Goal: Book appointment/travel/reservation

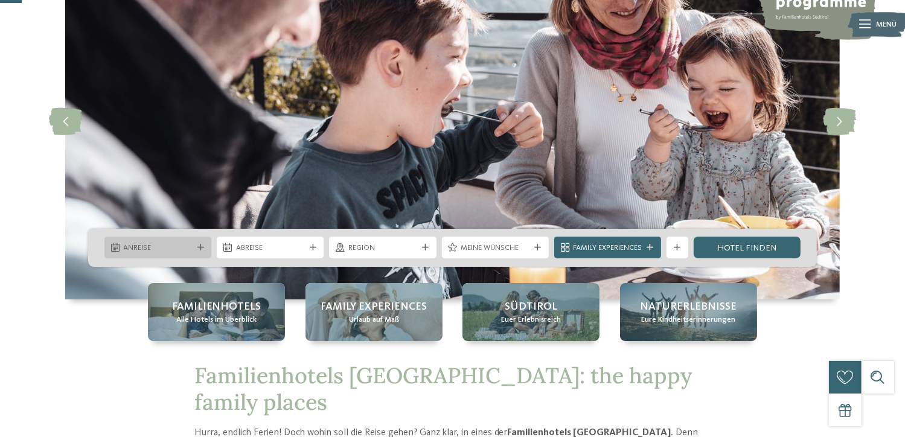
click at [162, 243] on span "Anreise" at bounding box center [158, 248] width 69 height 11
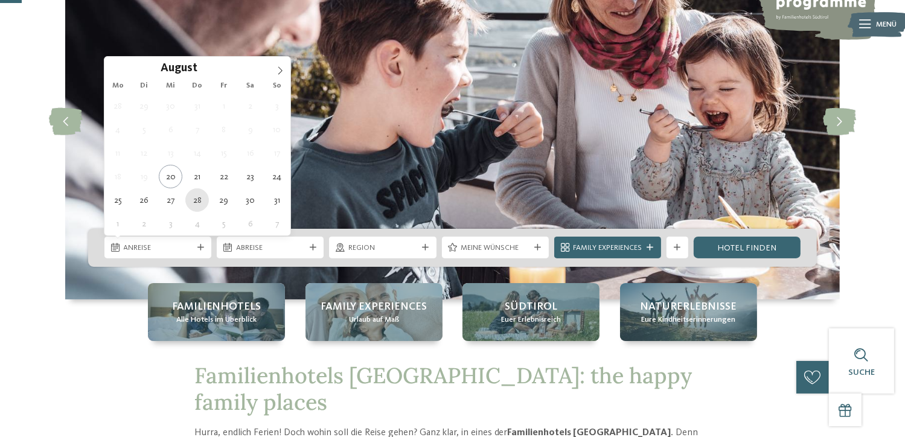
type div "28.08.2025"
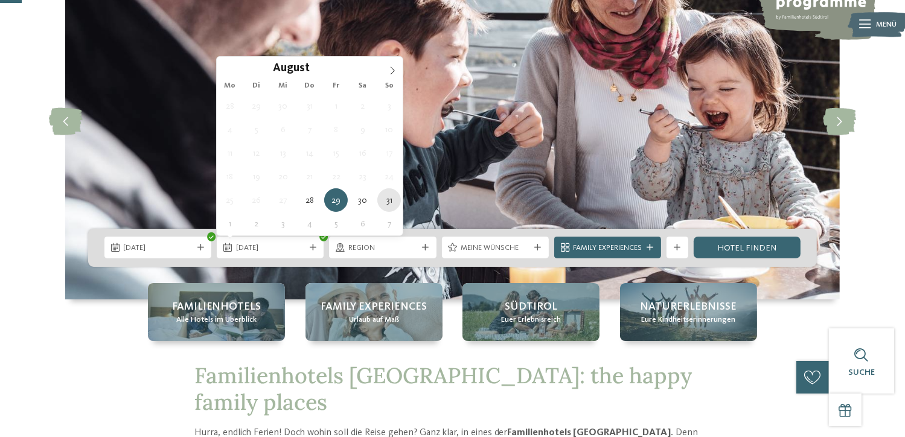
type div "31.08.2025"
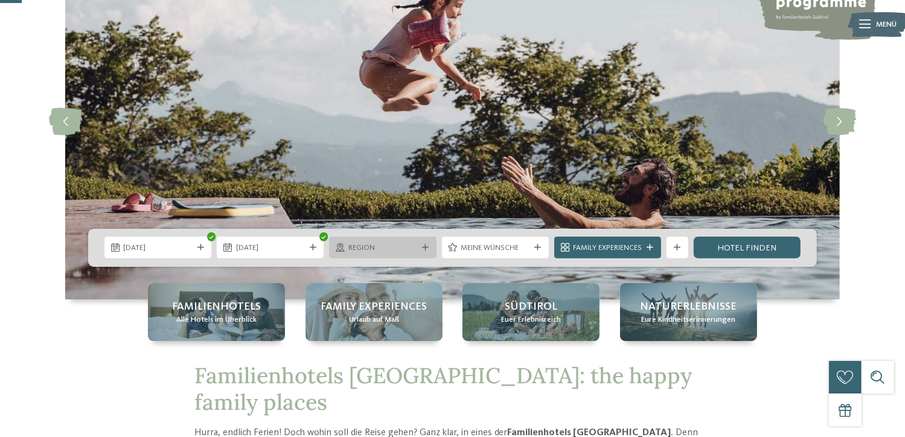
click at [393, 248] on span "Region" at bounding box center [382, 248] width 69 height 11
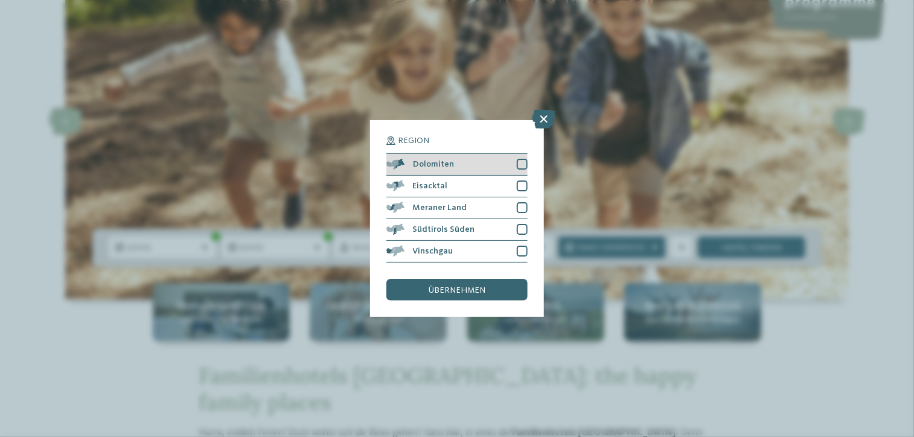
click at [455, 168] on div "Dolomiten" at bounding box center [456, 165] width 141 height 22
click at [445, 292] on span "übernehmen" at bounding box center [457, 290] width 57 height 8
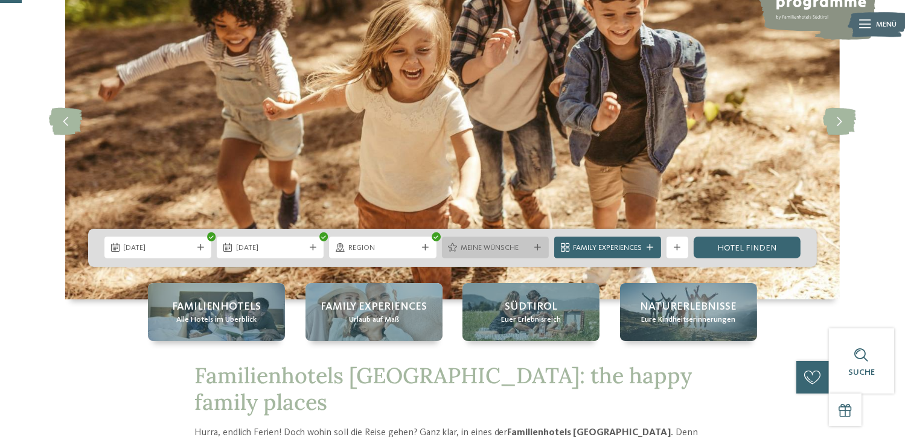
click at [530, 245] on div "Meine Wünsche" at bounding box center [495, 247] width 74 height 11
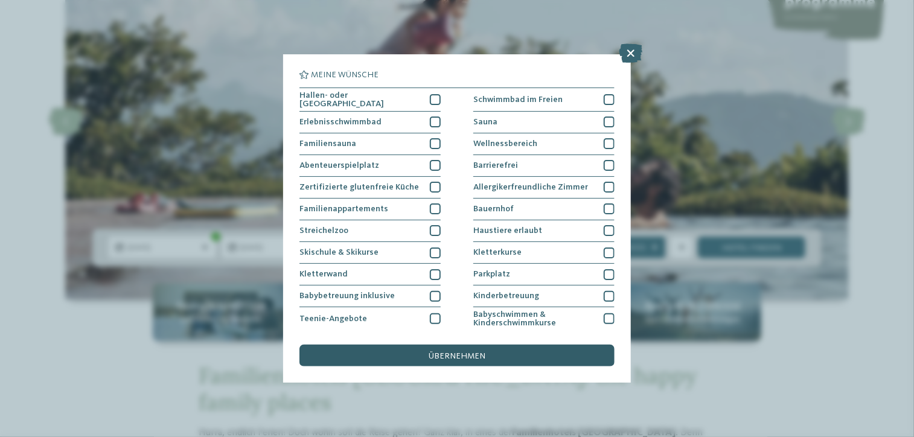
click at [504, 356] on div "übernehmen" at bounding box center [457, 356] width 315 height 22
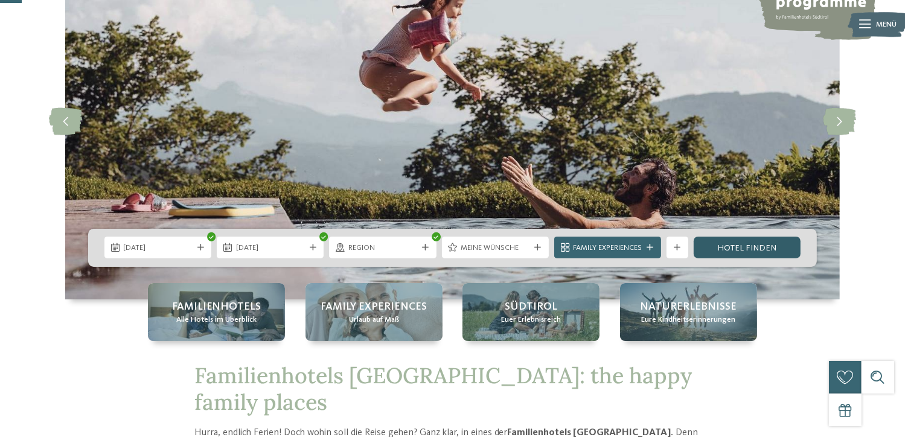
click at [725, 255] on link "Hotel finden" at bounding box center [747, 248] width 107 height 22
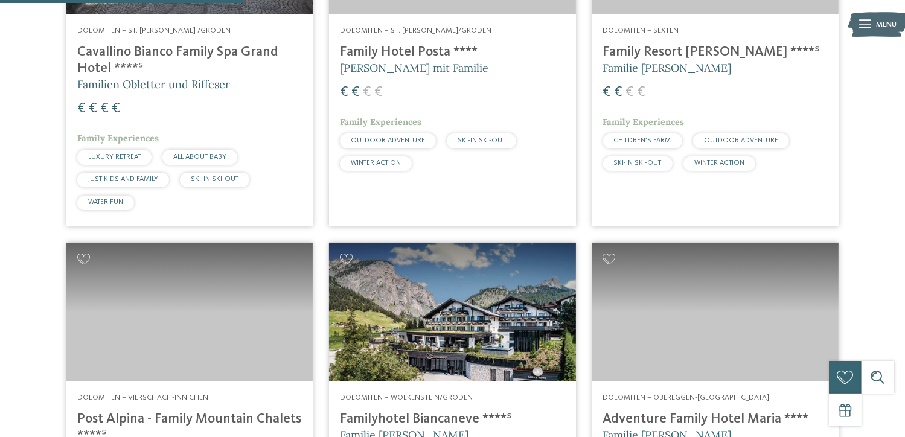
scroll to position [550, 0]
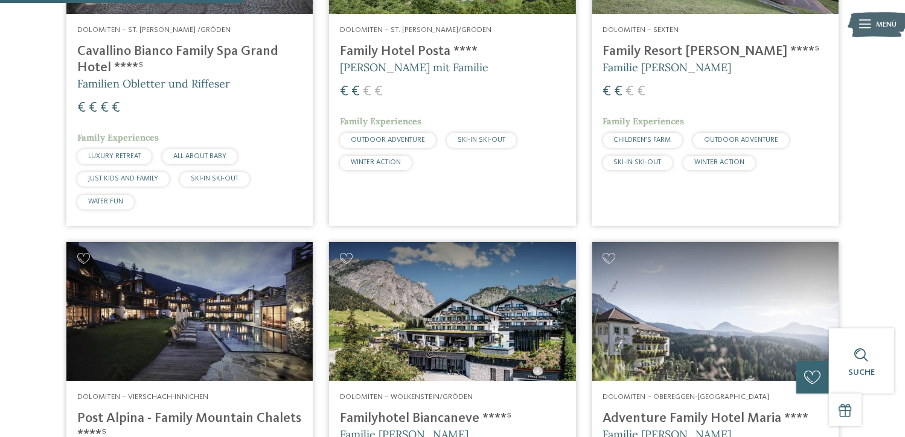
click at [639, 341] on img at bounding box center [715, 311] width 246 height 139
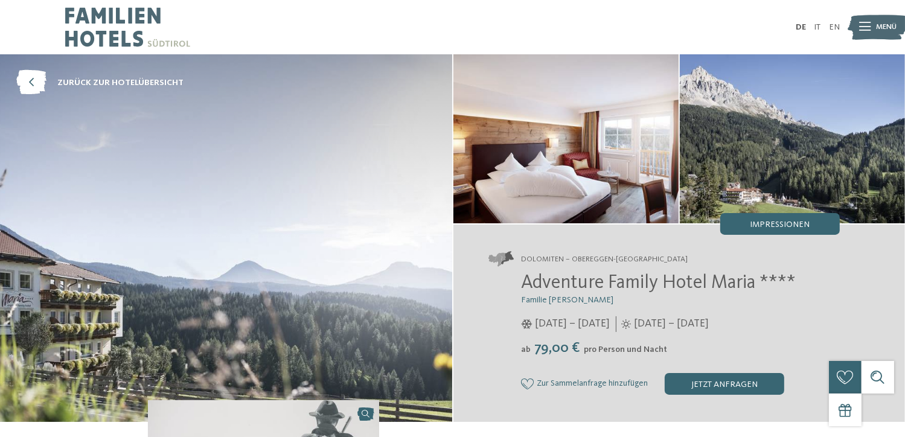
click at [324, 250] on img at bounding box center [226, 238] width 452 height 368
click at [315, 229] on img at bounding box center [226, 238] width 452 height 368
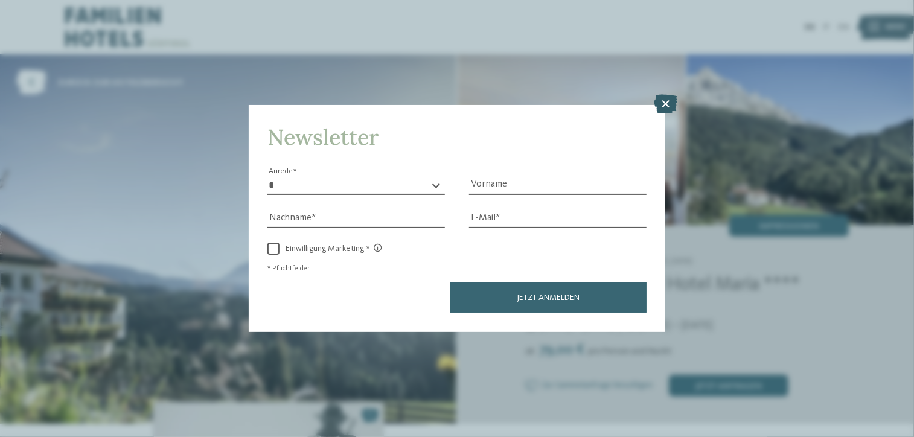
click at [658, 106] on icon at bounding box center [666, 104] width 24 height 19
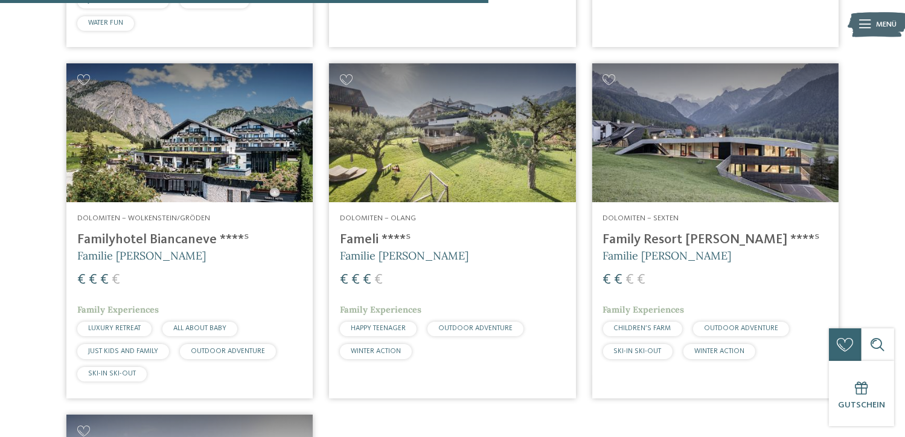
scroll to position [1095, 0]
click at [691, 148] on img at bounding box center [715, 132] width 246 height 139
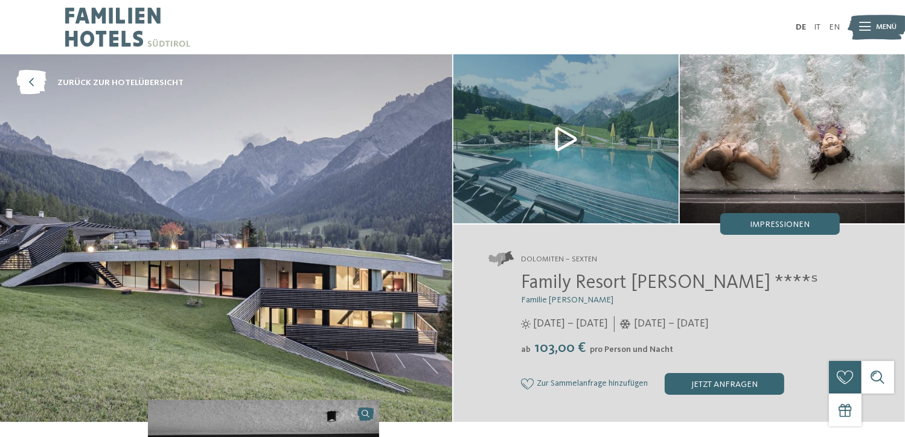
click at [307, 243] on img at bounding box center [226, 238] width 452 height 368
click at [775, 222] on span "Impressionen" at bounding box center [780, 224] width 60 height 8
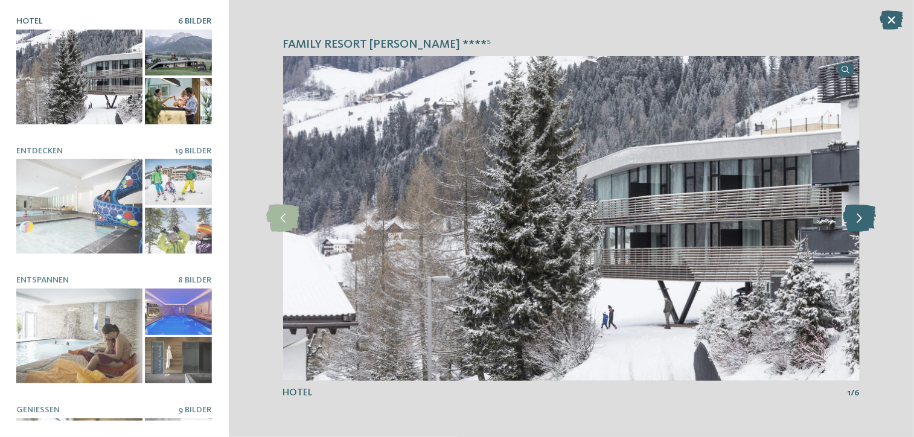
click at [854, 214] on icon at bounding box center [859, 218] width 33 height 27
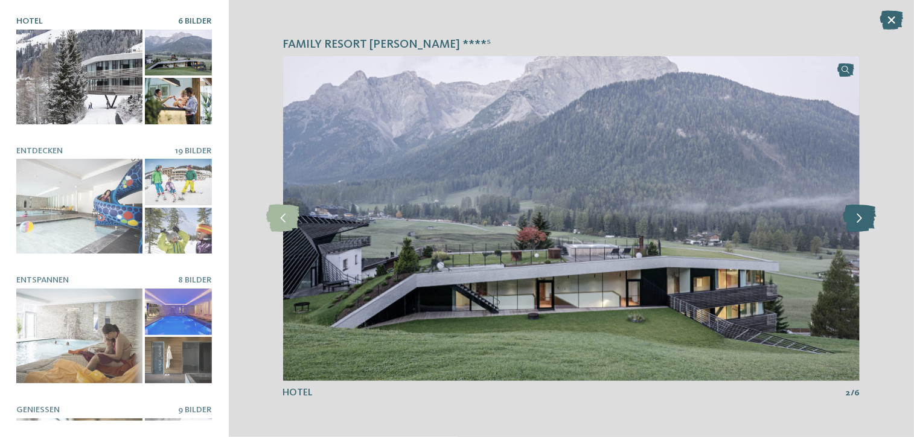
click at [854, 214] on icon at bounding box center [859, 218] width 33 height 27
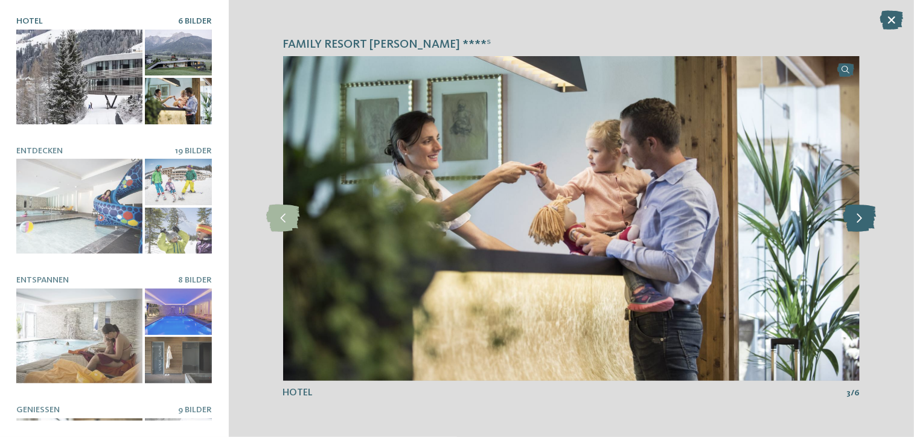
click at [854, 214] on icon at bounding box center [859, 218] width 33 height 27
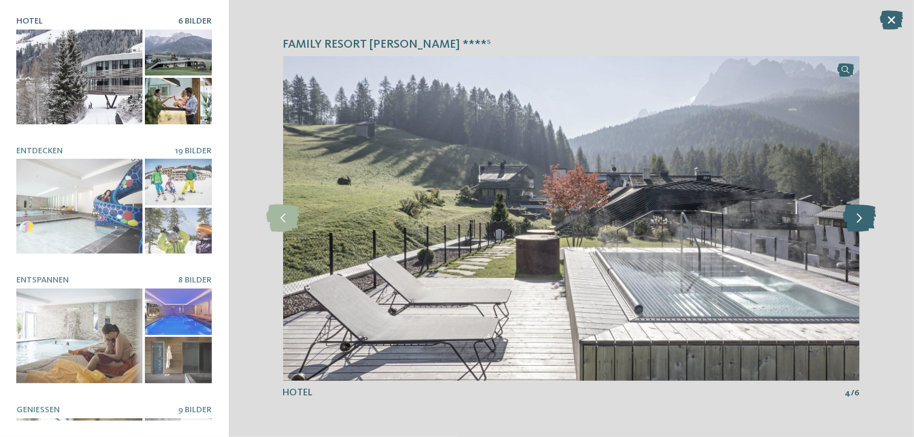
click at [854, 214] on icon at bounding box center [859, 218] width 33 height 27
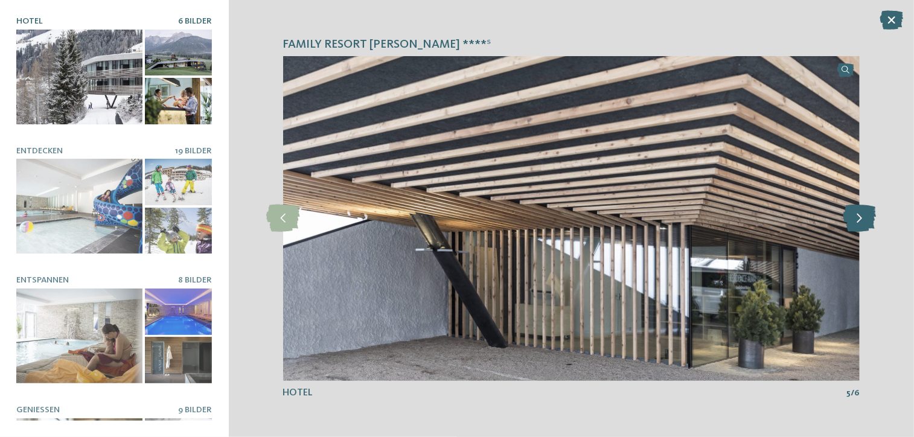
click at [854, 214] on icon at bounding box center [859, 218] width 33 height 27
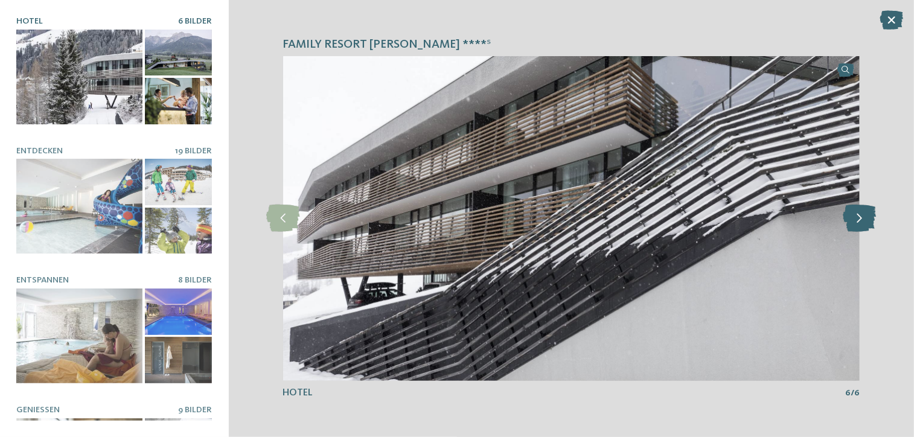
click at [854, 214] on icon at bounding box center [859, 218] width 33 height 27
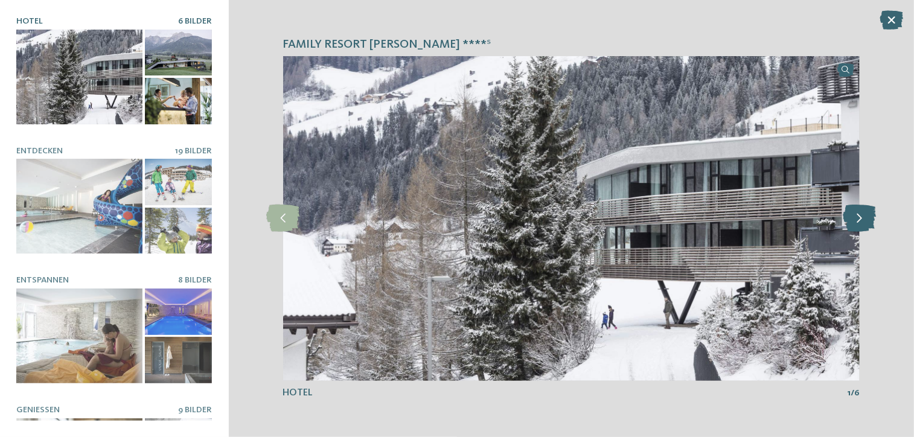
click at [854, 214] on icon at bounding box center [859, 218] width 33 height 27
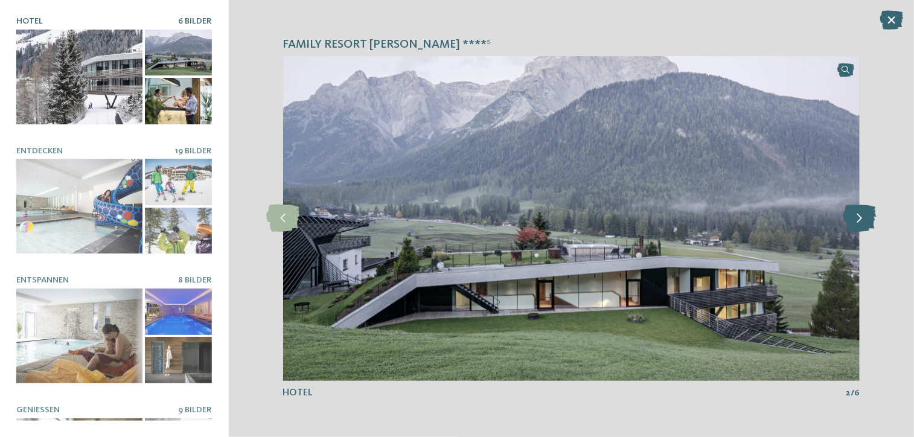
click at [854, 214] on icon at bounding box center [859, 218] width 33 height 27
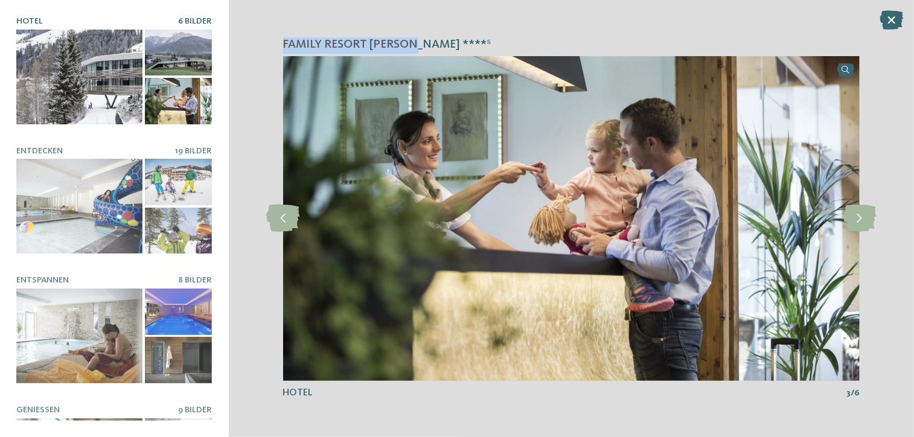
drag, startPoint x: 265, startPoint y: 43, endPoint x: 411, endPoint y: 44, distance: 146.1
click at [411, 44] on div "Family Resort Rainer ****ˢ slide 3 of 6 3" at bounding box center [572, 218] width 686 height 437
copy span "Family Resort Rainer"
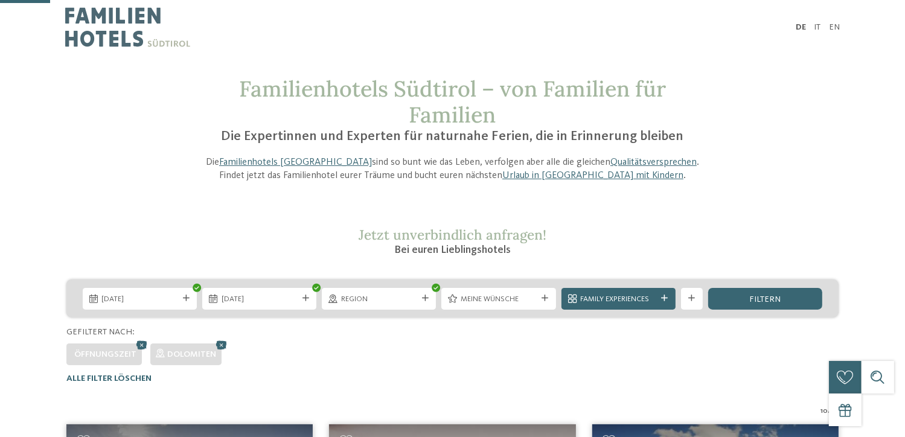
scroll to position [225, 0]
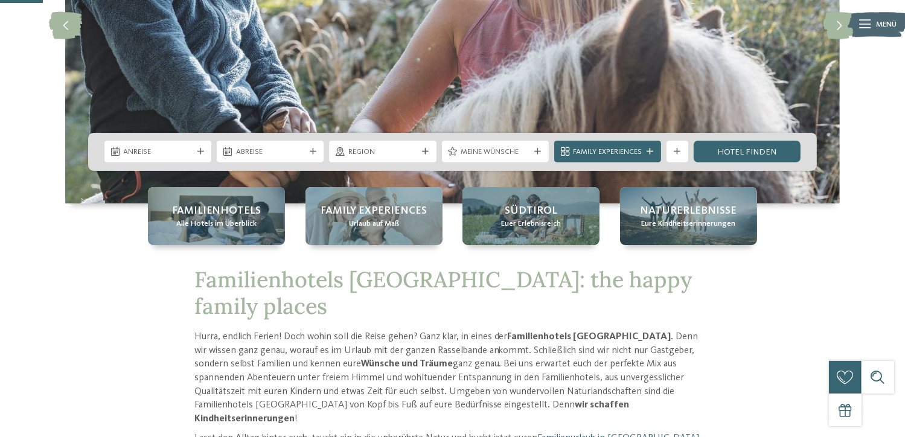
scroll to position [222, 0]
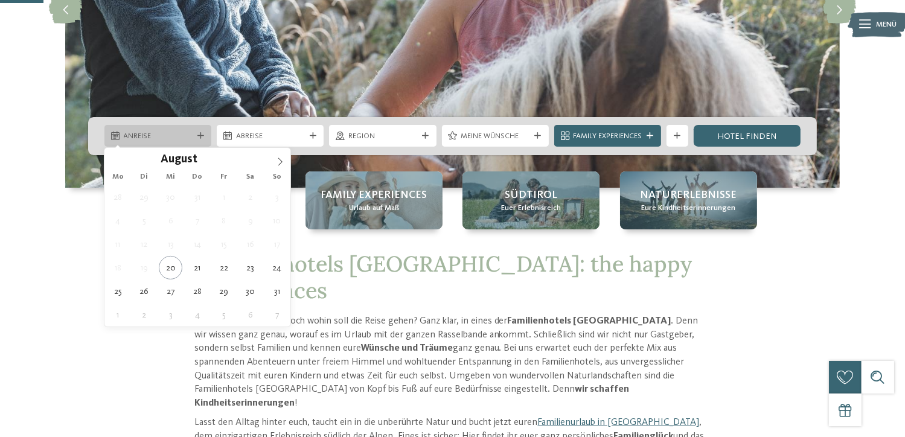
click at [145, 136] on span "Anreise" at bounding box center [158, 136] width 69 height 11
type div "[DATE]"
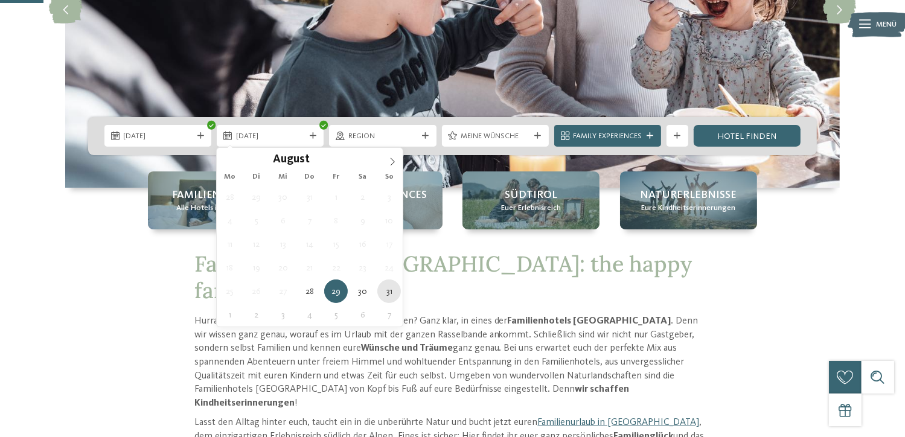
type div "[DATE]"
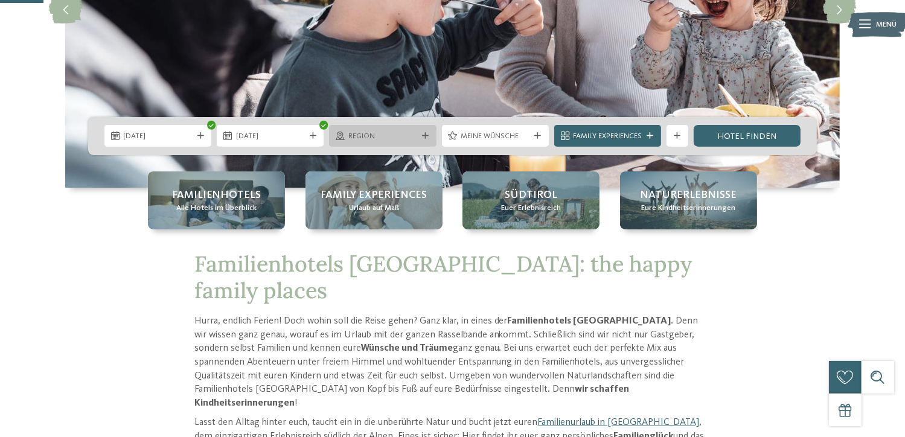
click at [370, 129] on div "Region" at bounding box center [382, 136] width 107 height 22
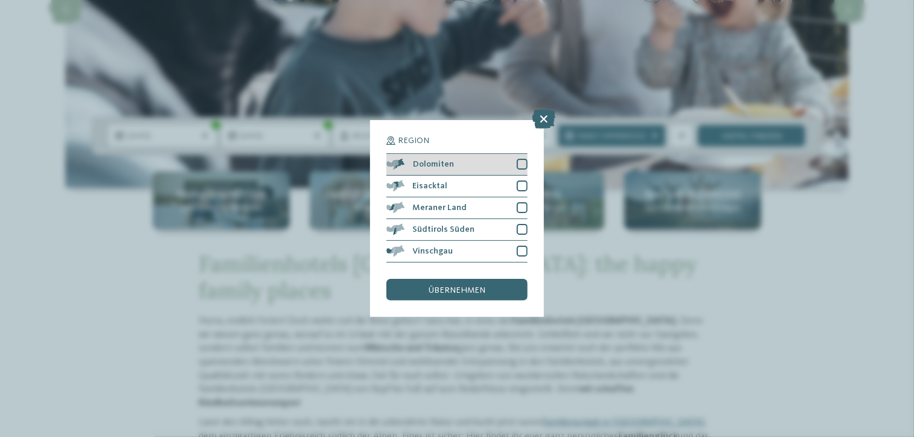
click at [489, 168] on div "Dolomiten" at bounding box center [456, 165] width 141 height 22
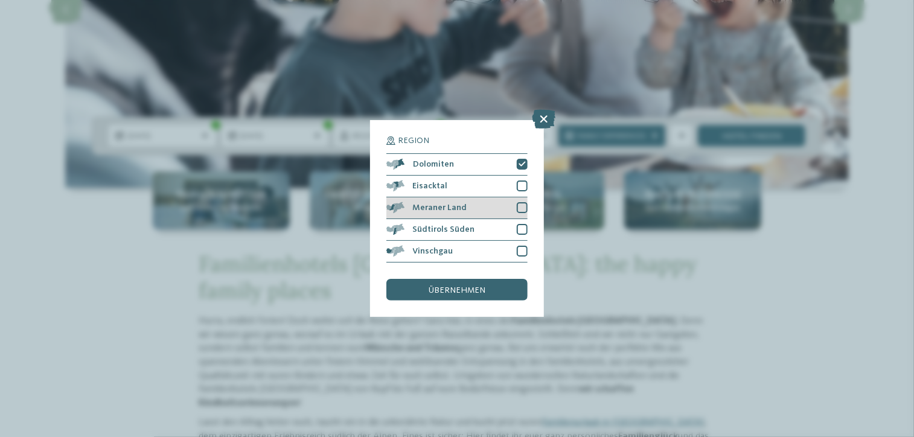
click at [525, 208] on div at bounding box center [522, 207] width 11 height 11
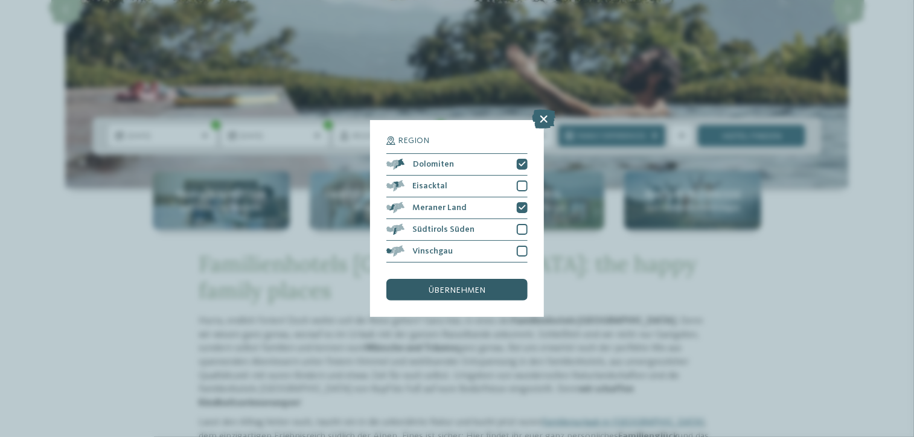
click at [489, 295] on div "übernehmen" at bounding box center [456, 290] width 141 height 22
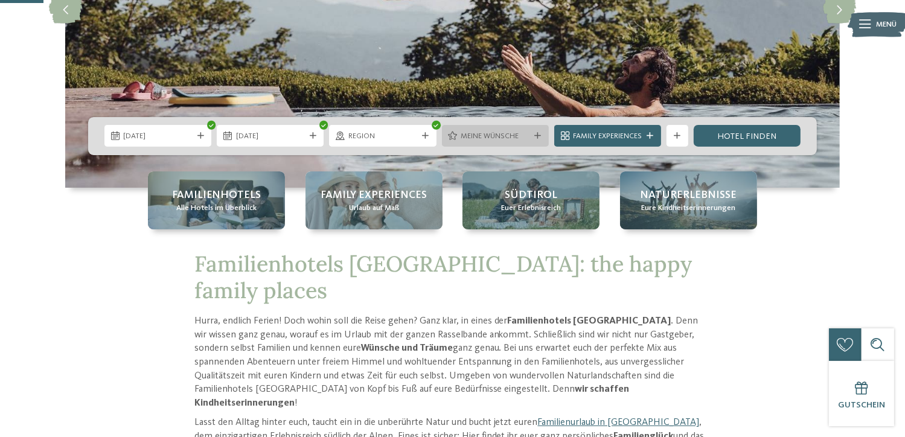
click at [493, 133] on span "Meine Wünsche" at bounding box center [495, 136] width 69 height 11
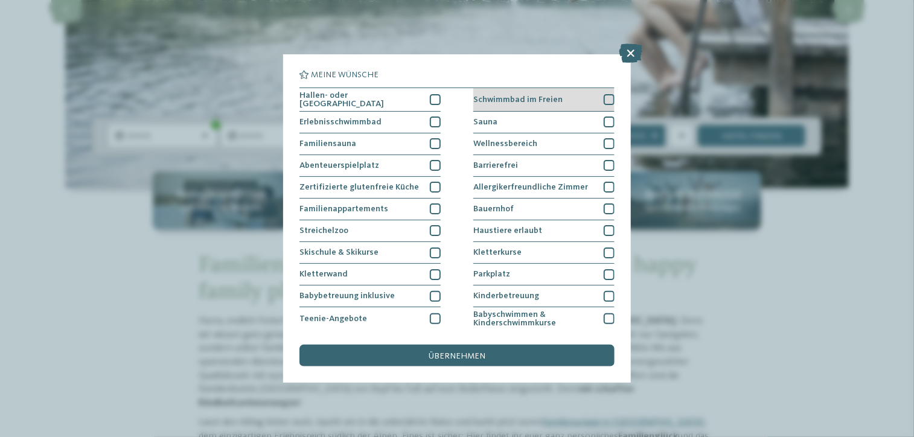
click at [604, 101] on div at bounding box center [609, 99] width 11 height 11
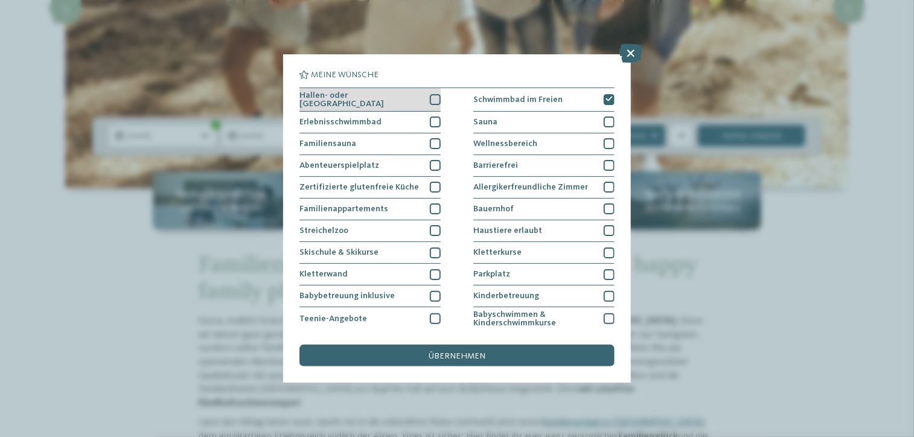
click at [434, 96] on div at bounding box center [435, 99] width 11 height 11
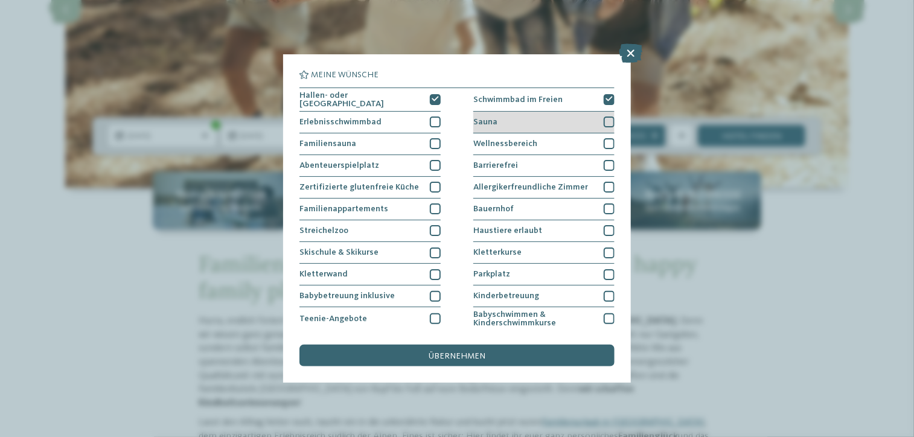
click at [604, 121] on div at bounding box center [609, 122] width 11 height 11
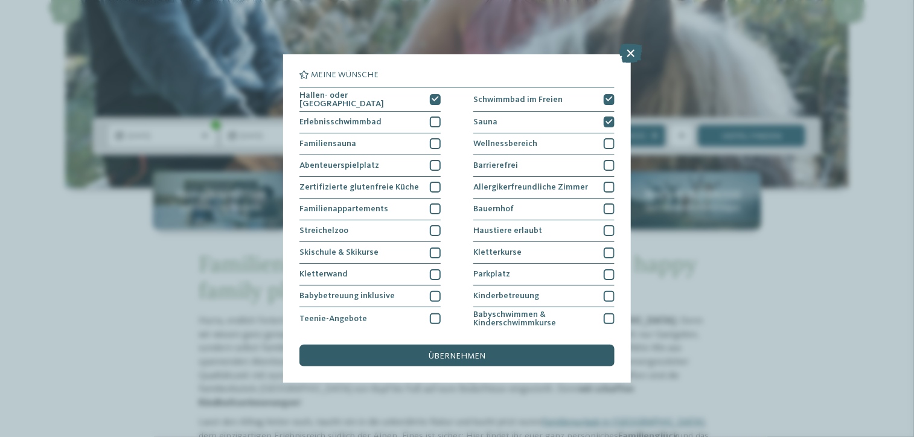
click at [433, 359] on span "übernehmen" at bounding box center [457, 356] width 57 height 8
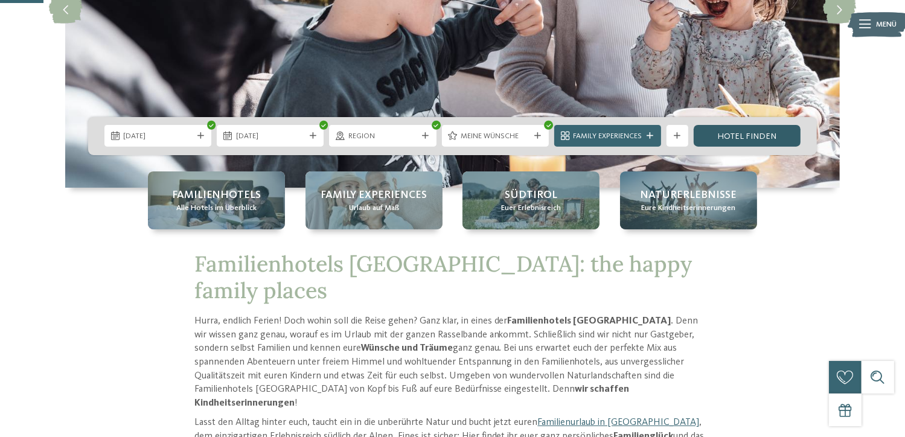
click at [731, 137] on link "Hotel finden" at bounding box center [747, 136] width 107 height 22
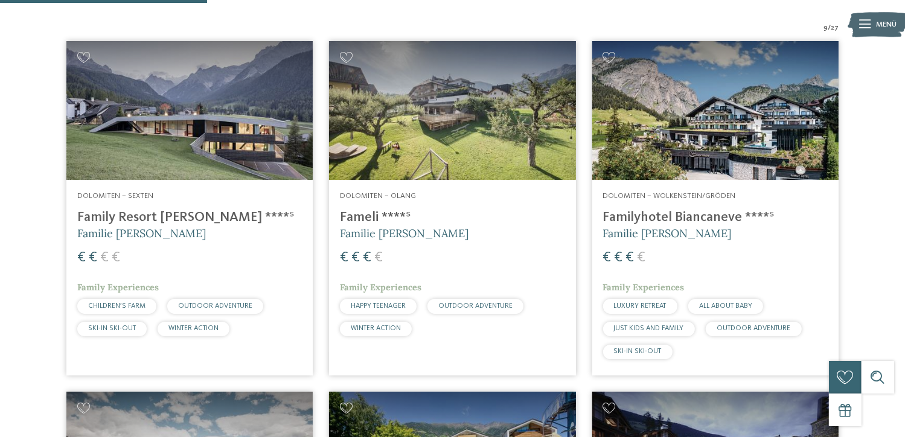
scroll to position [379, 0]
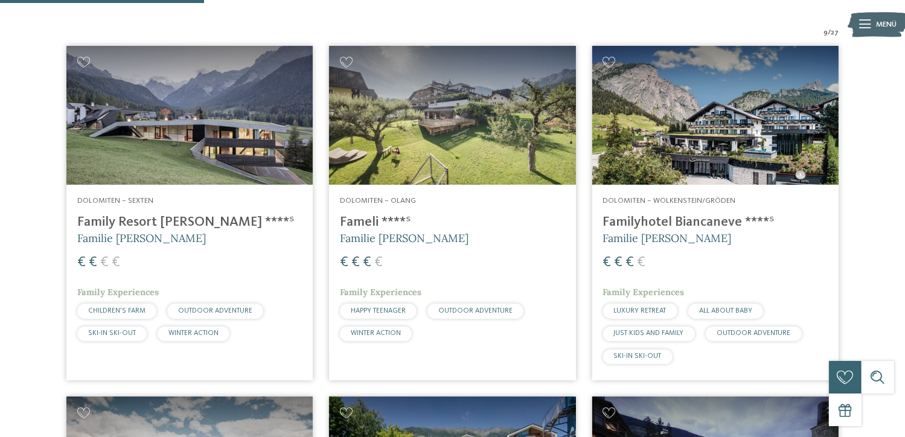
click at [669, 96] on img at bounding box center [715, 115] width 246 height 139
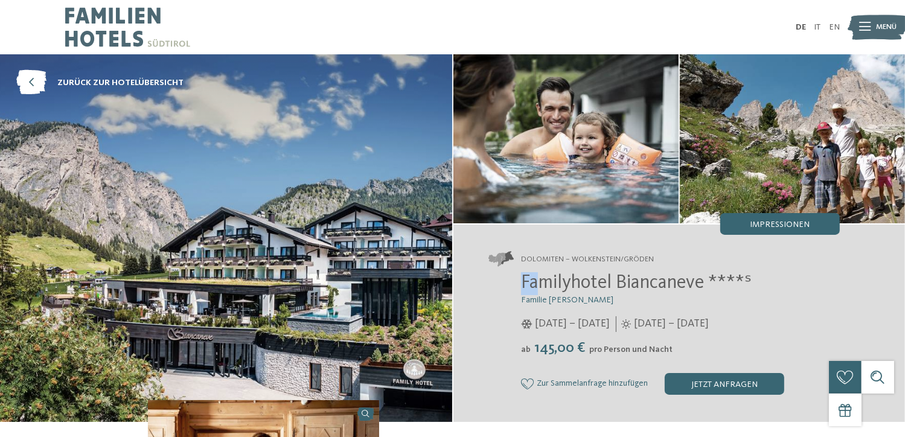
drag, startPoint x: 522, startPoint y: 286, endPoint x: 539, endPoint y: 278, distance: 17.8
click at [539, 278] on span "Familyhotel Biancaneve ****ˢ" at bounding box center [636, 283] width 231 height 19
drag, startPoint x: 521, startPoint y: 284, endPoint x: 705, endPoint y: 286, distance: 184.2
click at [705, 286] on span "Familyhotel Biancaneve ****ˢ" at bounding box center [636, 283] width 231 height 19
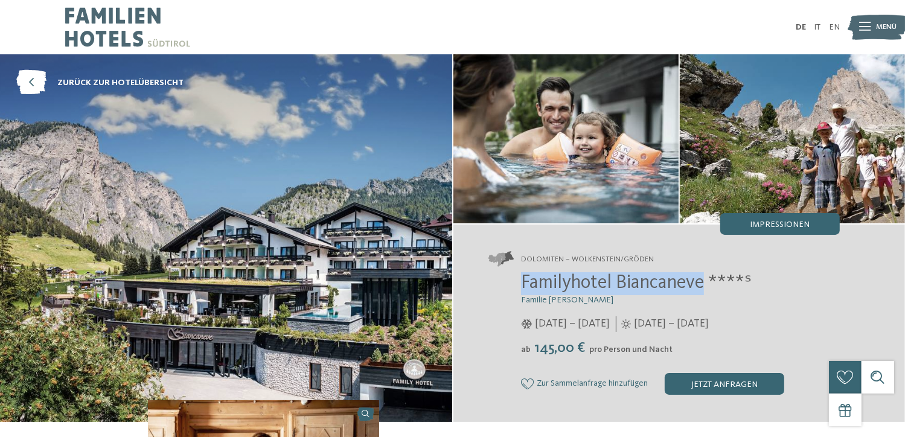
copy span "Familyhotel Biancaneve"
